Goal: Information Seeking & Learning: Find specific fact

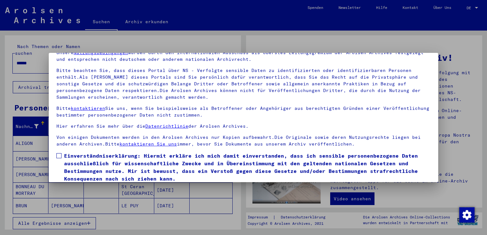
scroll to position [55, 0]
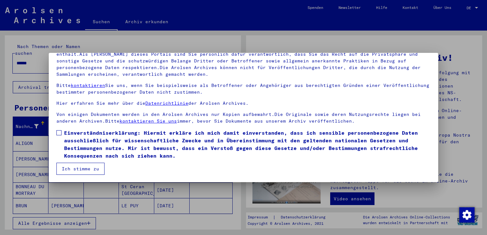
click at [61, 133] on span at bounding box center [58, 132] width 5 height 5
click at [83, 169] on button "Ich stimme zu" at bounding box center [80, 169] width 48 height 12
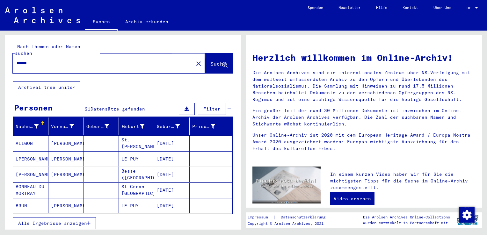
click at [210, 61] on span "Suche" at bounding box center [218, 64] width 16 height 6
click at [63, 220] on span "Alle Ergebnisse anzeigen" at bounding box center [52, 223] width 69 height 6
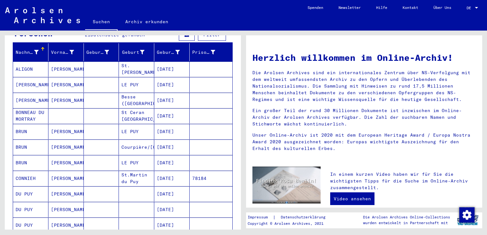
scroll to position [0, 0]
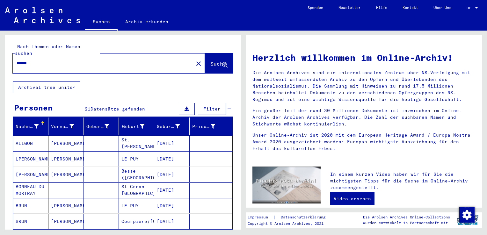
drag, startPoint x: 46, startPoint y: 56, endPoint x: 6, endPoint y: 56, distance: 39.8
click at [6, 56] on div "Nach Themen oder Namen suchen ****** close Suche" at bounding box center [123, 58] width 236 height 46
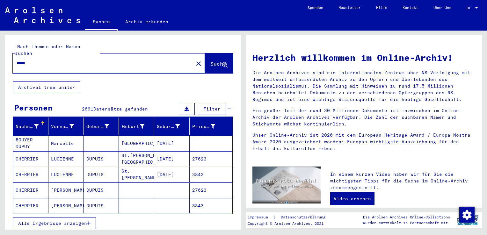
click at [75, 220] on span "Alle Ergebnisse anzeigen" at bounding box center [52, 223] width 69 height 6
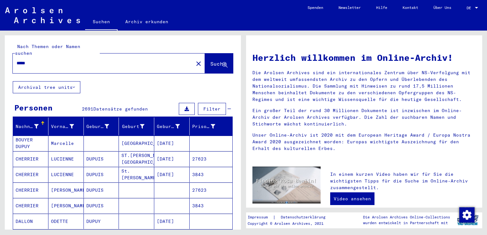
drag, startPoint x: 47, startPoint y: 56, endPoint x: 0, endPoint y: 54, distance: 47.2
click at [0, 54] on html "Suchen Archiv erkunden Spenden Newsletter Hilfe Kontakt Über Uns Suchen Archiv …" at bounding box center [243, 117] width 487 height 235
type input "**********"
click at [210, 61] on span "Suche" at bounding box center [218, 64] width 16 height 6
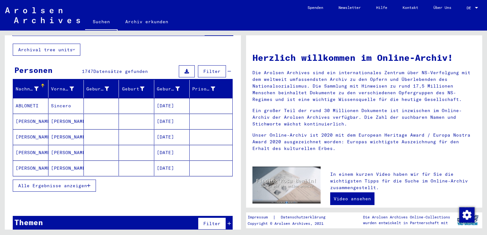
scroll to position [38, 0]
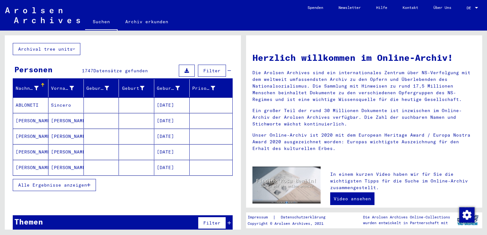
click at [73, 182] on span "Alle Ergebnisse anzeigen" at bounding box center [52, 185] width 69 height 6
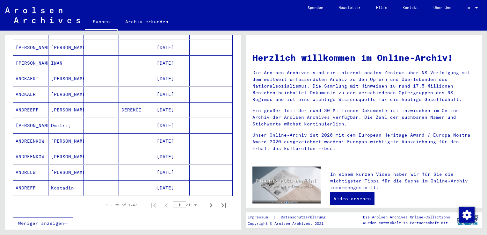
scroll to position [367, 0]
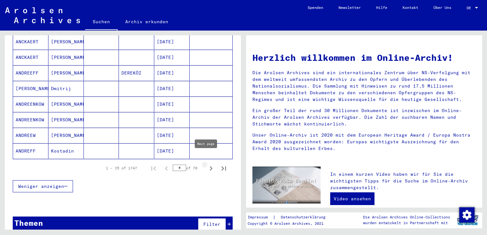
click at [206, 164] on icon "Next page" at bounding box center [210, 168] width 9 height 9
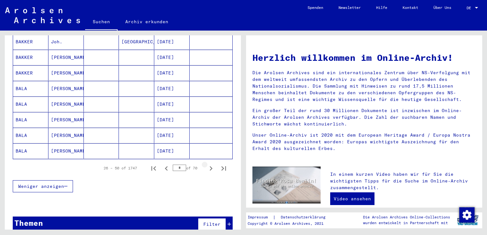
click at [206, 164] on icon "Next page" at bounding box center [210, 168] width 9 height 9
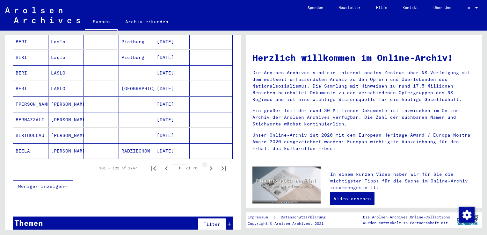
click at [206, 164] on icon "Next page" at bounding box center [210, 168] width 9 height 9
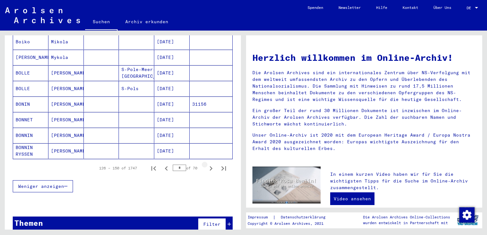
click at [206, 164] on icon "Next page" at bounding box center [210, 168] width 9 height 9
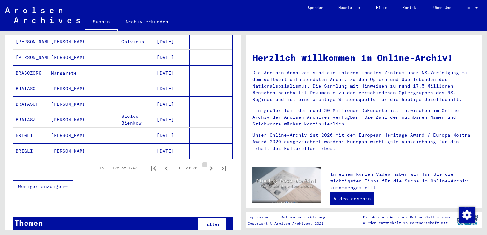
click at [206, 164] on icon "Next page" at bounding box center [210, 168] width 9 height 9
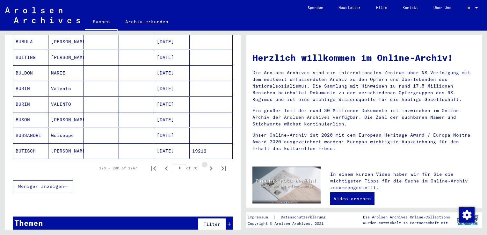
click at [206, 164] on icon "Next page" at bounding box center [210, 168] width 9 height 9
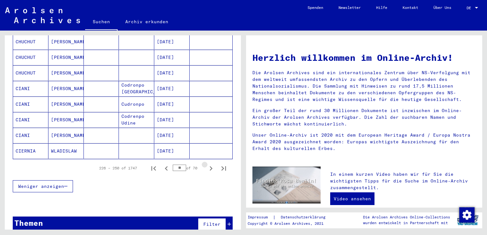
click at [206, 164] on icon "Next page" at bounding box center [210, 168] width 9 height 9
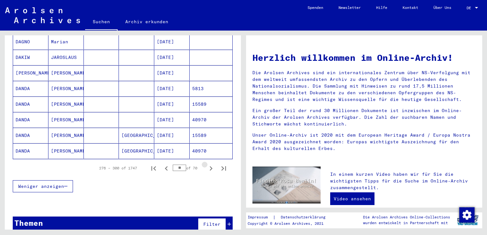
click at [206, 164] on icon "Next page" at bounding box center [210, 168] width 9 height 9
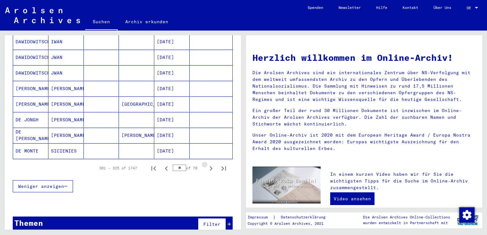
click at [206, 164] on icon "Next page" at bounding box center [210, 168] width 9 height 9
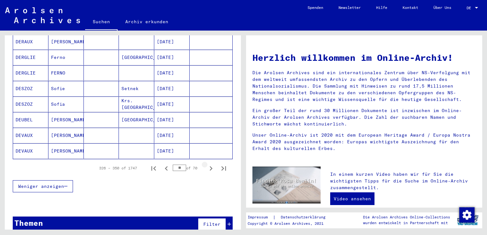
click at [206, 164] on icon "Next page" at bounding box center [210, 168] width 9 height 9
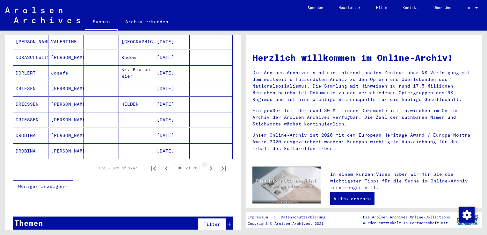
click at [206, 164] on icon "Next page" at bounding box center [210, 168] width 9 height 9
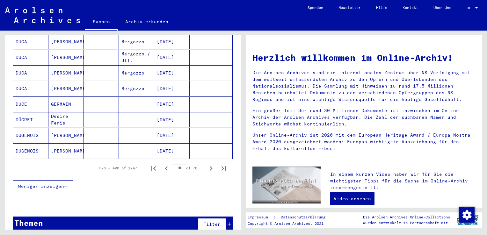
click at [206, 164] on icon "Next page" at bounding box center [210, 168] width 9 height 9
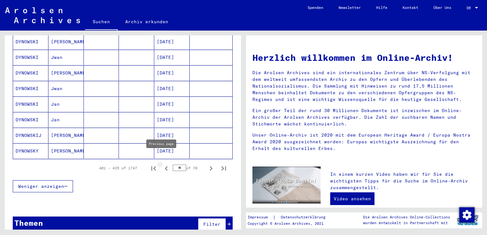
click at [162, 164] on icon "Previous page" at bounding box center [166, 168] width 9 height 9
type input "**"
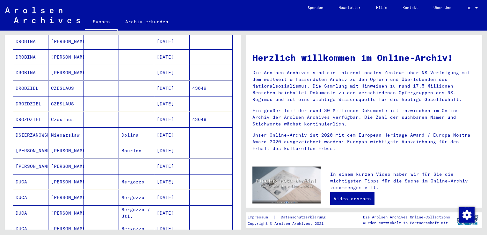
scroll to position [208, 0]
